Goal: Navigation & Orientation: Understand site structure

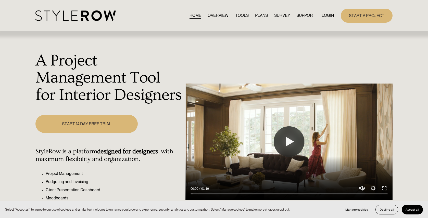
click at [220, 14] on link "OVERVIEW" at bounding box center [218, 15] width 21 height 7
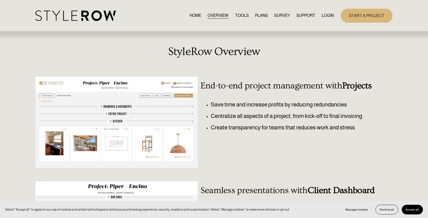
click at [242, 16] on link "TOOLS" at bounding box center [242, 15] width 14 height 7
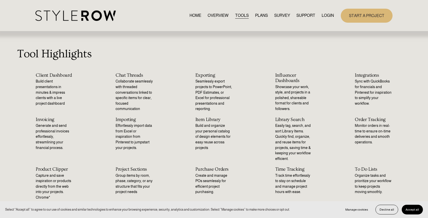
click at [263, 15] on link "PLANS" at bounding box center [261, 15] width 13 height 7
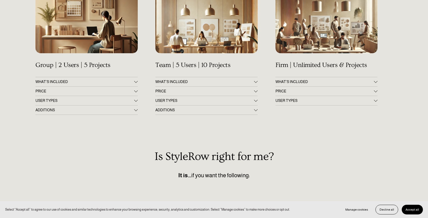
scroll to position [101, 0]
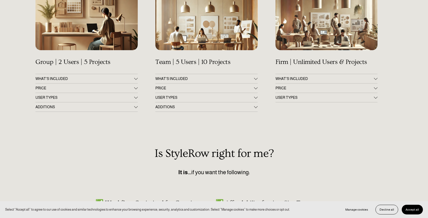
click at [252, 88] on span "PRICE" at bounding box center [204, 88] width 98 height 4
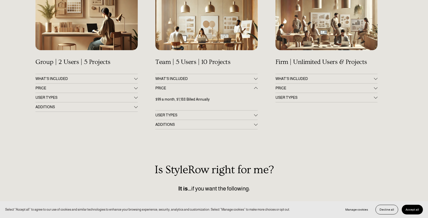
click at [252, 88] on span "PRICE" at bounding box center [204, 88] width 98 height 4
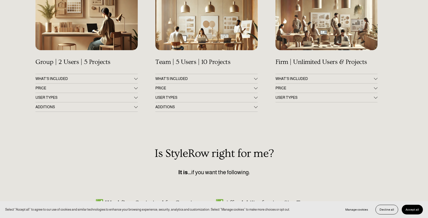
click at [291, 89] on span "PRICE" at bounding box center [325, 88] width 98 height 4
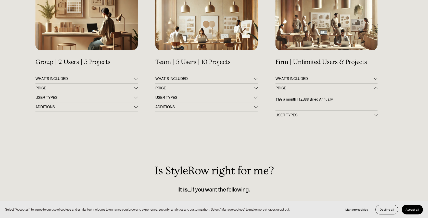
click at [315, 86] on button "PRICE" at bounding box center [327, 88] width 102 height 9
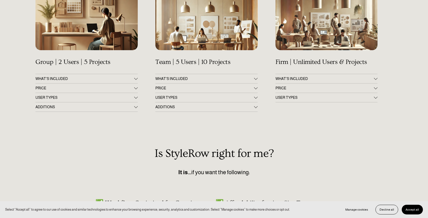
click at [123, 87] on span "PRICE" at bounding box center [84, 88] width 98 height 4
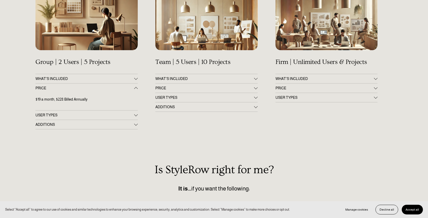
click at [124, 87] on span "PRICE" at bounding box center [84, 88] width 98 height 4
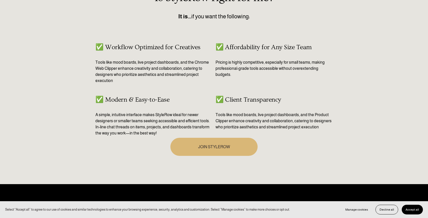
scroll to position [0, 0]
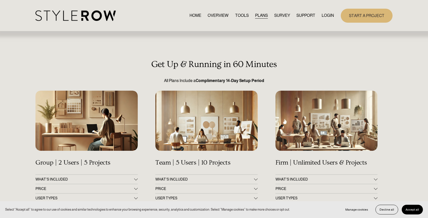
click at [279, 14] on link "SURVEY" at bounding box center [282, 15] width 16 height 7
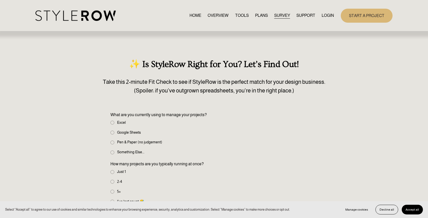
click at [305, 16] on span "SUPPORT" at bounding box center [305, 16] width 19 height 6
click at [0, 0] on span "CONTACT US" at bounding box center [0, 0] width 0 height 0
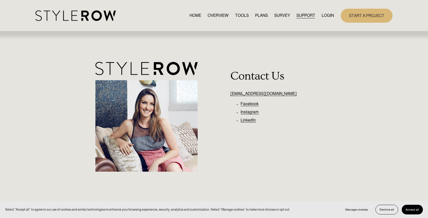
click at [0, 0] on link "RESOURCE CENTER" at bounding box center [0, 0] width 0 height 0
click at [0, 0] on span "FEATURED STYLEBOARD" at bounding box center [0, 0] width 0 height 0
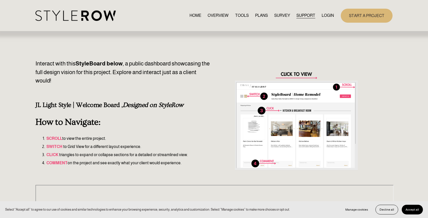
click at [0, 0] on span "QUESTIONS" at bounding box center [0, 0] width 0 height 0
